Goal: Task Accomplishment & Management: Use online tool/utility

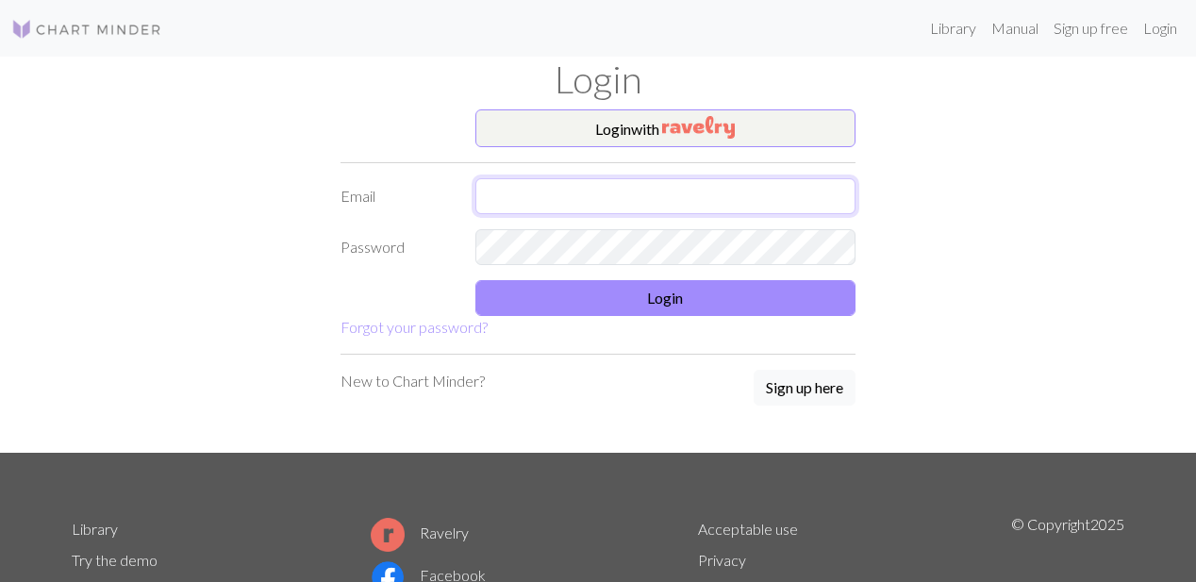
click at [657, 198] on input "text" at bounding box center [666, 196] width 381 height 36
type input "[EMAIL_ADDRESS][DOMAIN_NAME]"
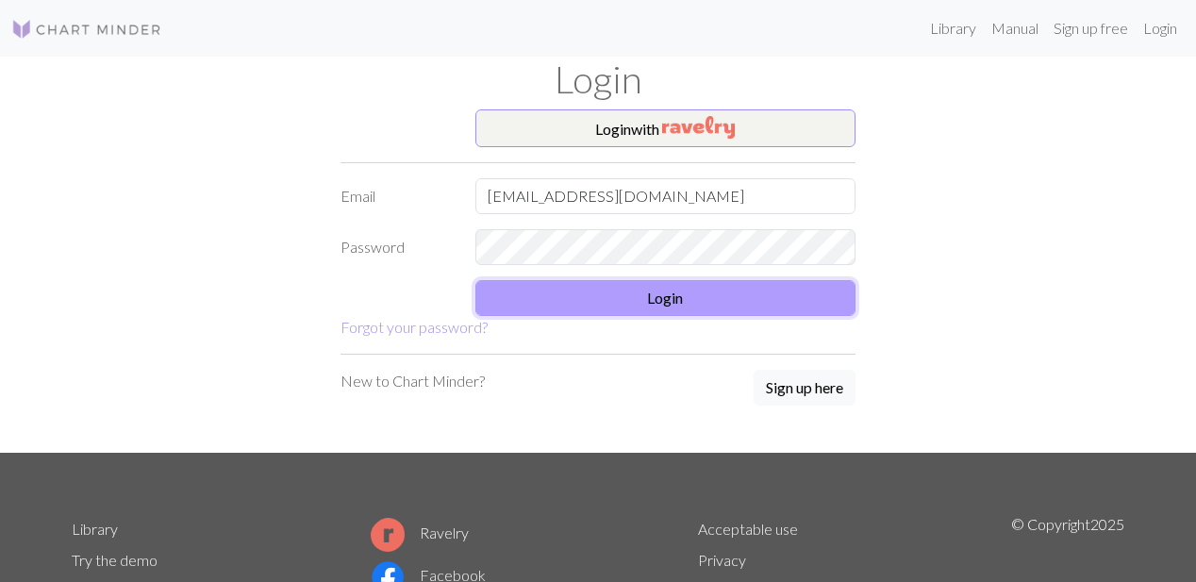
click at [794, 296] on button "Login" at bounding box center [666, 298] width 381 height 36
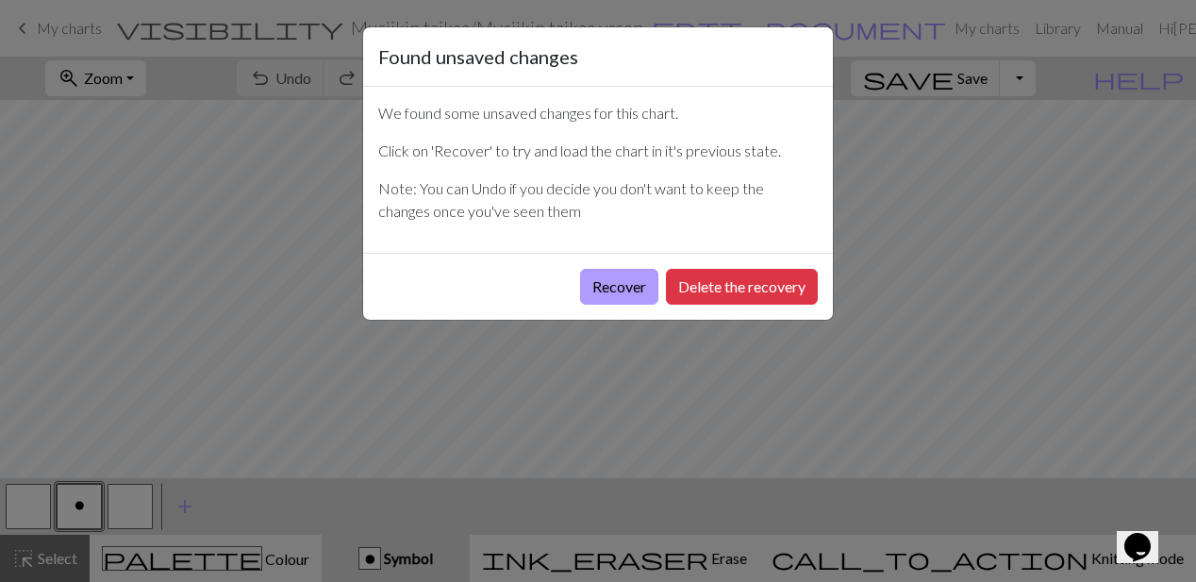
click at [608, 290] on button "Recover" at bounding box center [619, 287] width 78 height 36
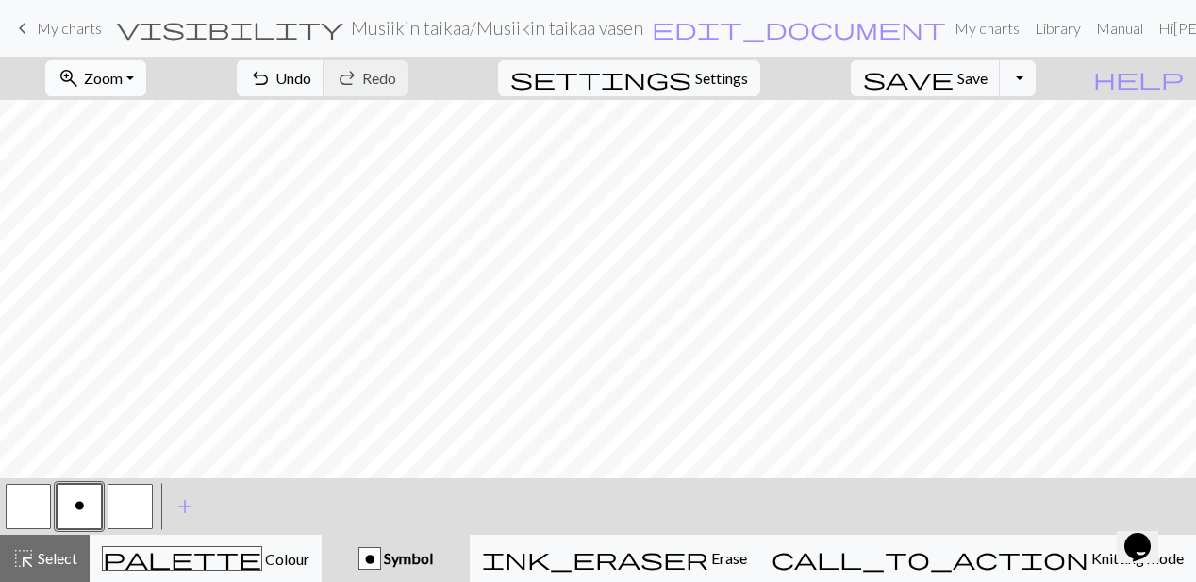
click at [146, 82] on button "zoom_in Zoom Zoom" at bounding box center [95, 78] width 101 height 36
click at [138, 121] on button "Fit all" at bounding box center [120, 120] width 149 height 30
click at [123, 84] on span "Zoom" at bounding box center [103, 78] width 39 height 18
click at [142, 143] on button "Fit width" at bounding box center [120, 150] width 149 height 30
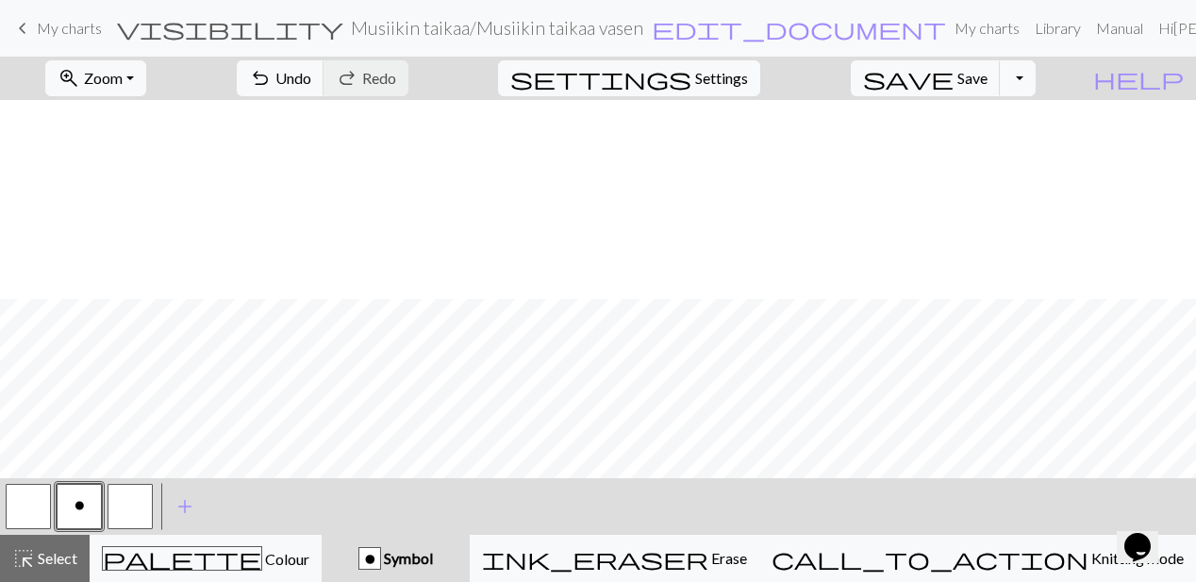
scroll to position [481, 0]
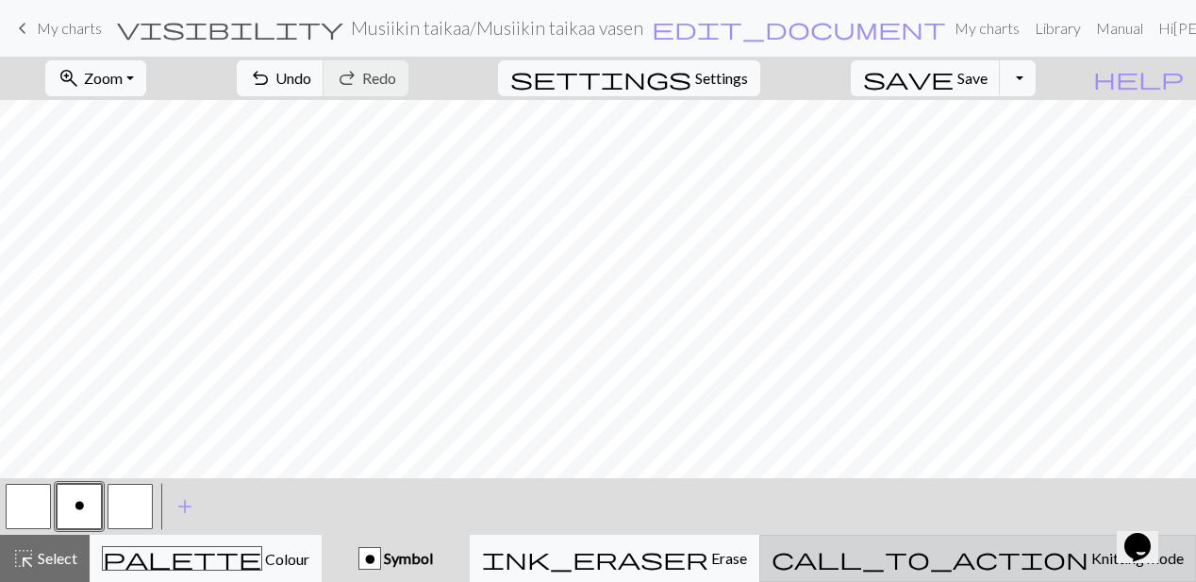
click at [1089, 564] on span "Knitting mode" at bounding box center [1136, 558] width 95 height 18
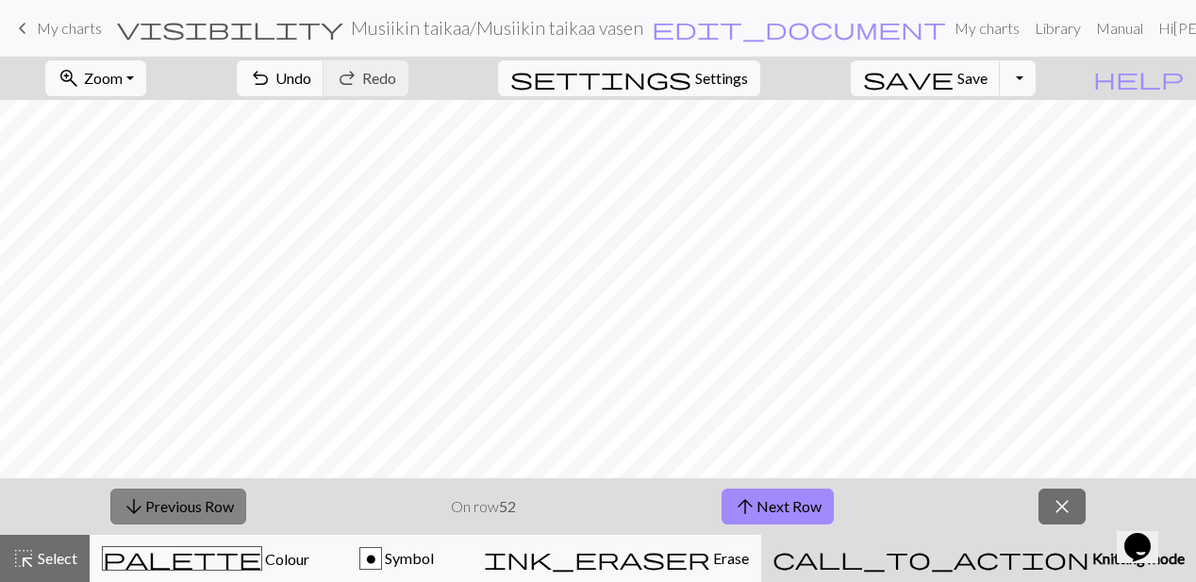
click at [224, 510] on button "arrow_downward Previous Row" at bounding box center [178, 507] width 136 height 36
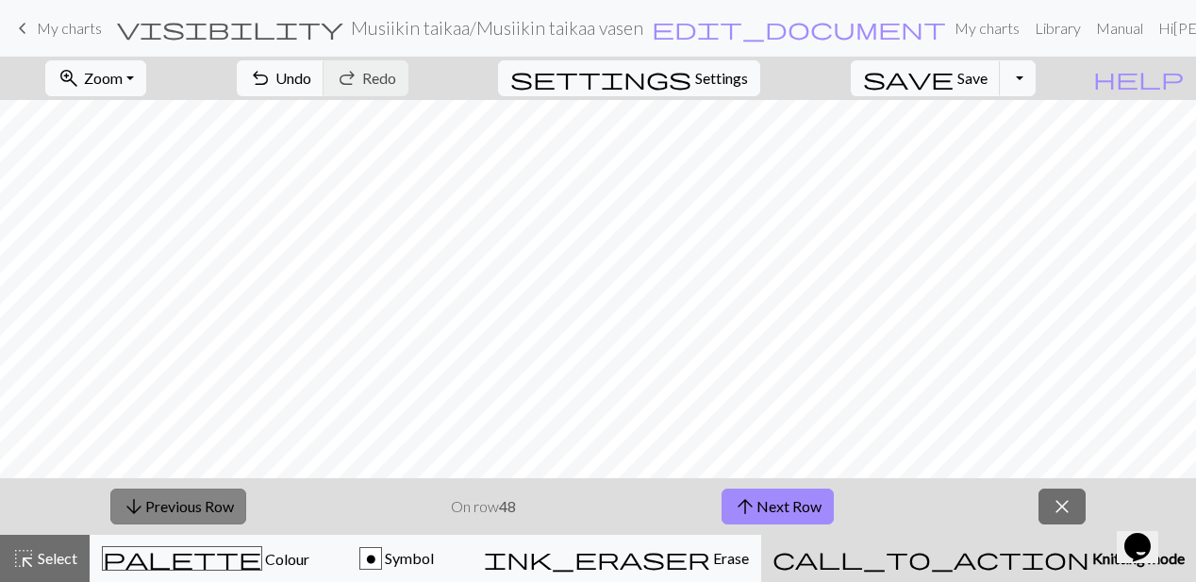
click at [224, 510] on button "arrow_downward Previous Row" at bounding box center [178, 507] width 136 height 36
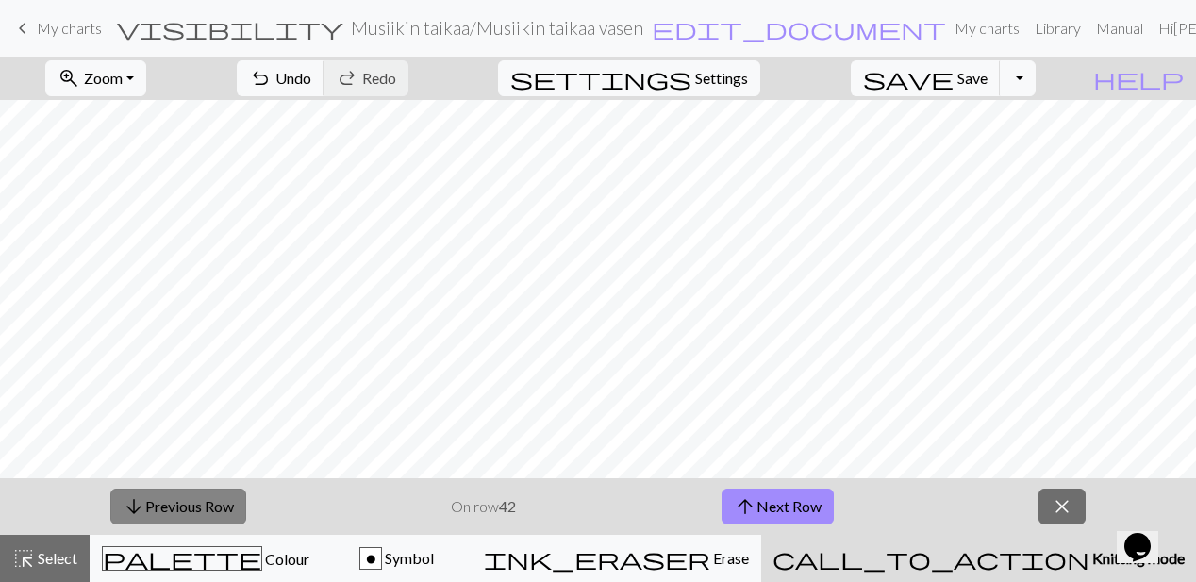
click at [224, 510] on button "arrow_downward Previous Row" at bounding box center [178, 507] width 136 height 36
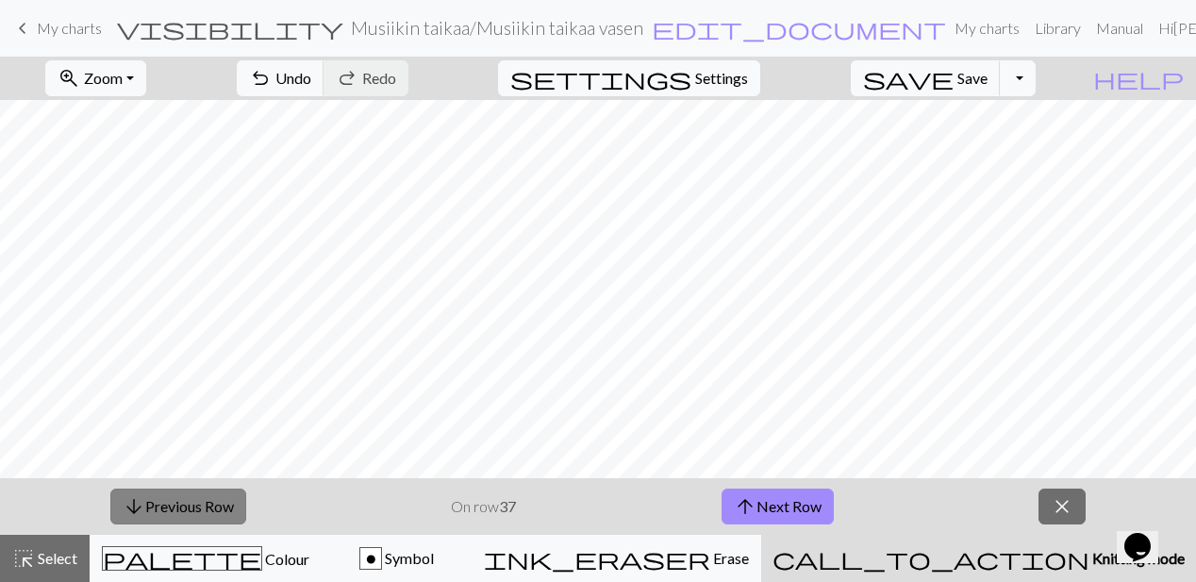
click at [194, 508] on button "arrow_downward Previous Row" at bounding box center [178, 507] width 136 height 36
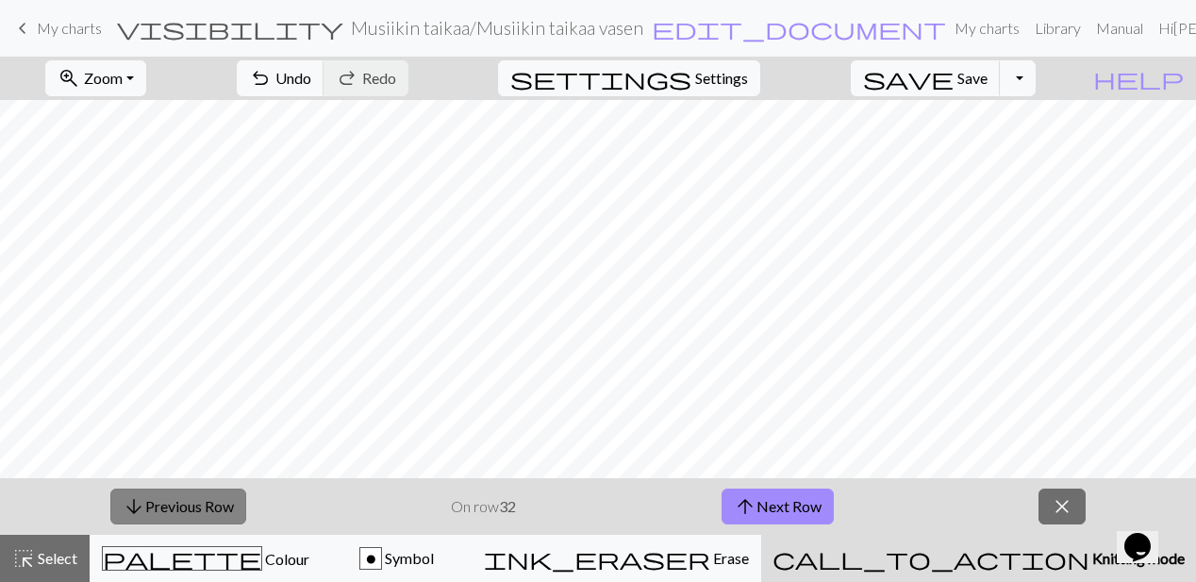
click at [194, 508] on button "arrow_downward Previous Row" at bounding box center [178, 507] width 136 height 36
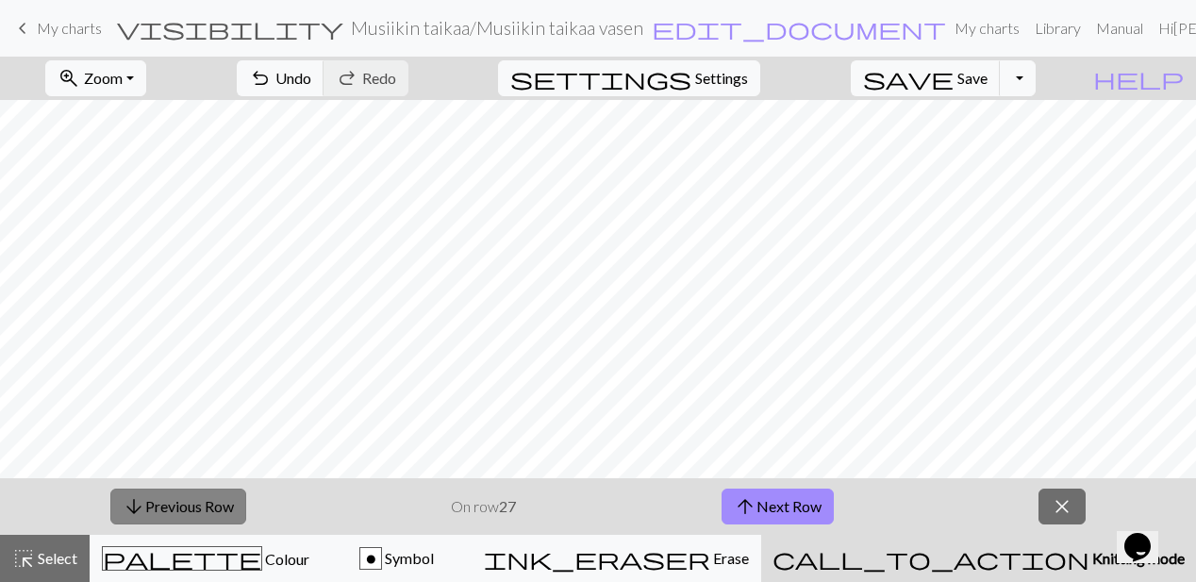
click at [194, 508] on button "arrow_downward Previous Row" at bounding box center [178, 507] width 136 height 36
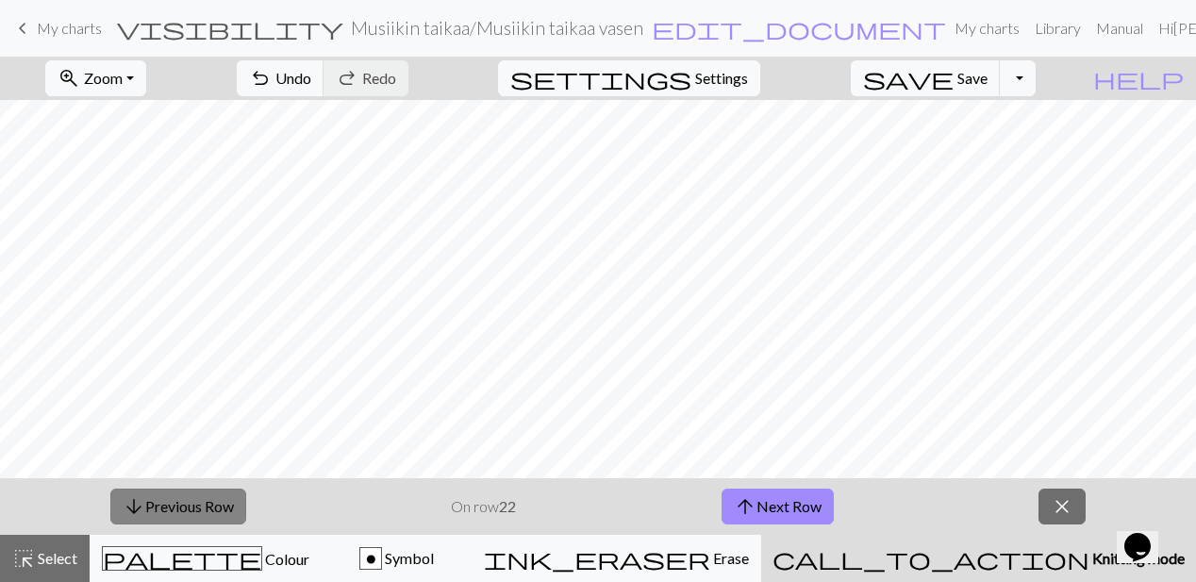
click at [194, 508] on button "arrow_downward Previous Row" at bounding box center [178, 507] width 136 height 36
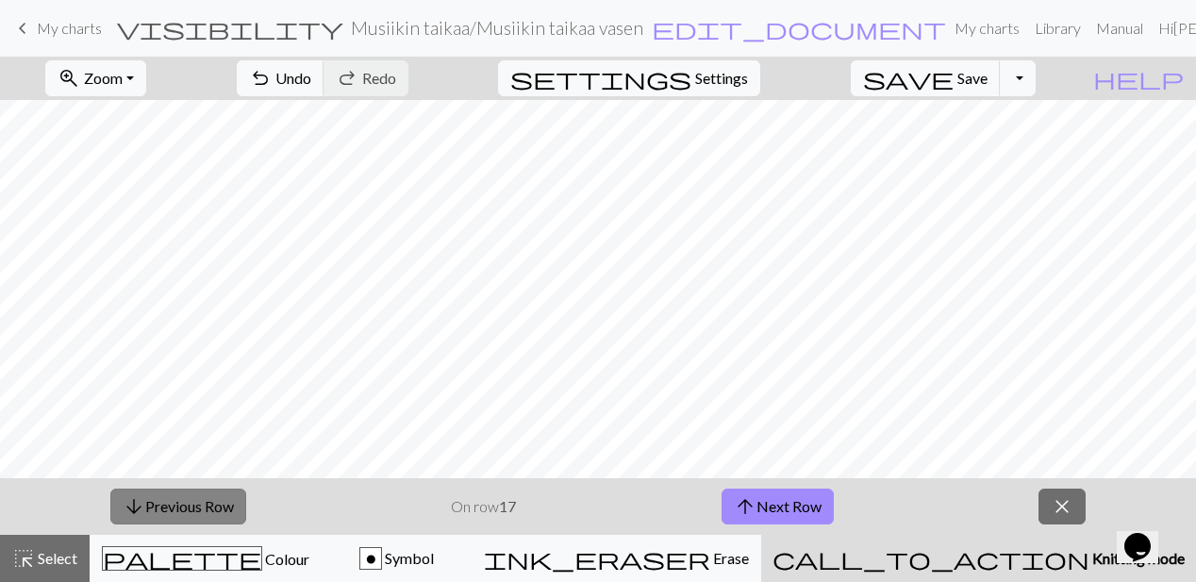
click at [194, 508] on button "arrow_downward Previous Row" at bounding box center [178, 507] width 136 height 36
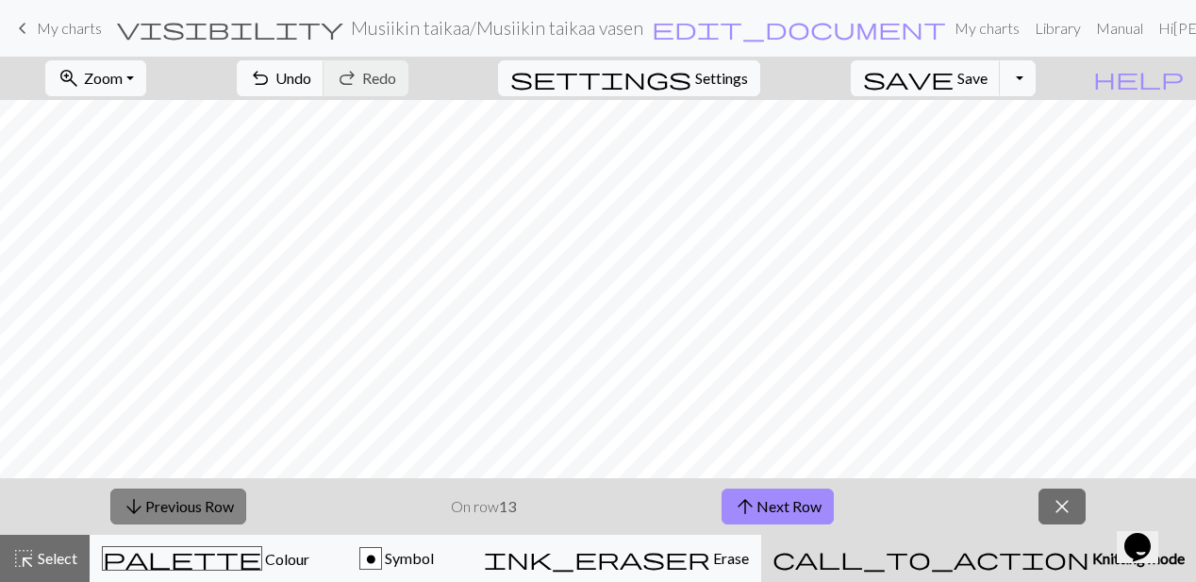
click at [194, 508] on button "arrow_downward Previous Row" at bounding box center [178, 507] width 136 height 36
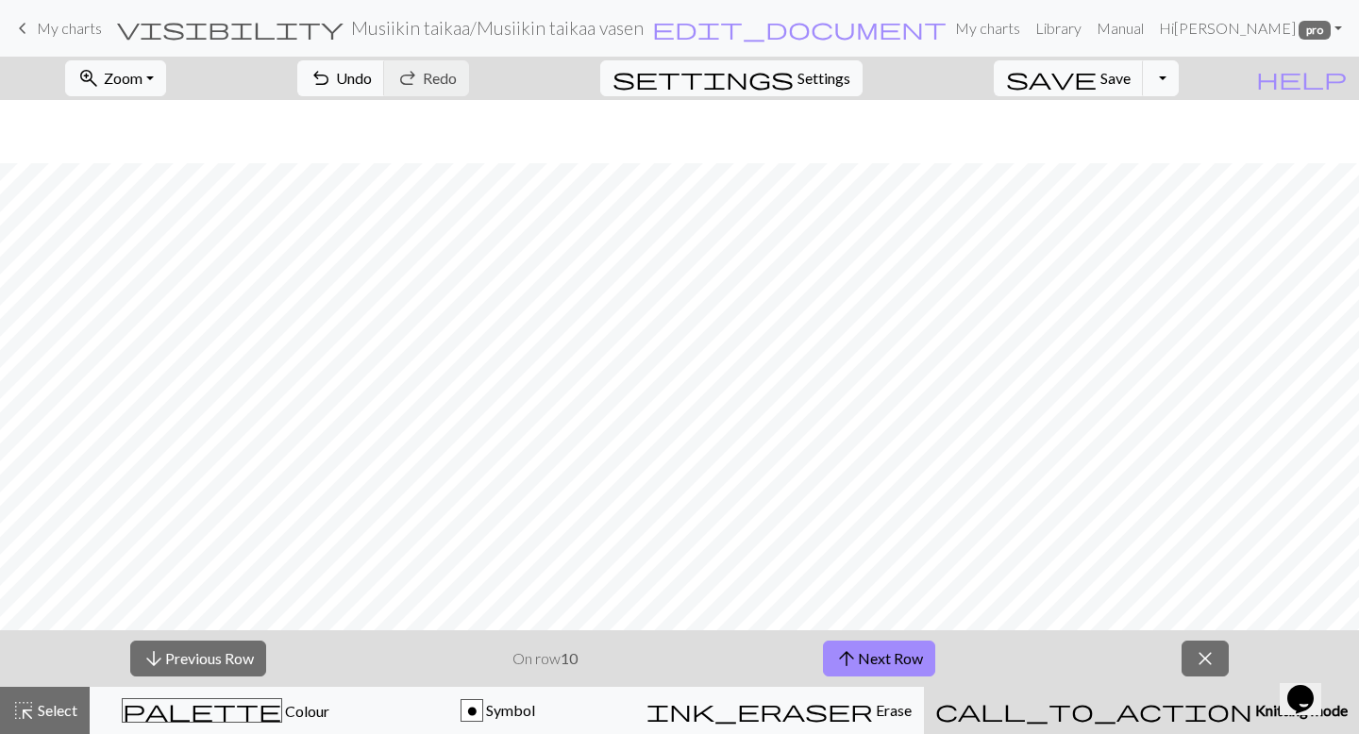
scroll to position [329, 0]
click at [854, 581] on button "arrow_upward Next Row" at bounding box center [879, 659] width 112 height 36
